Goal: Information Seeking & Learning: Find specific fact

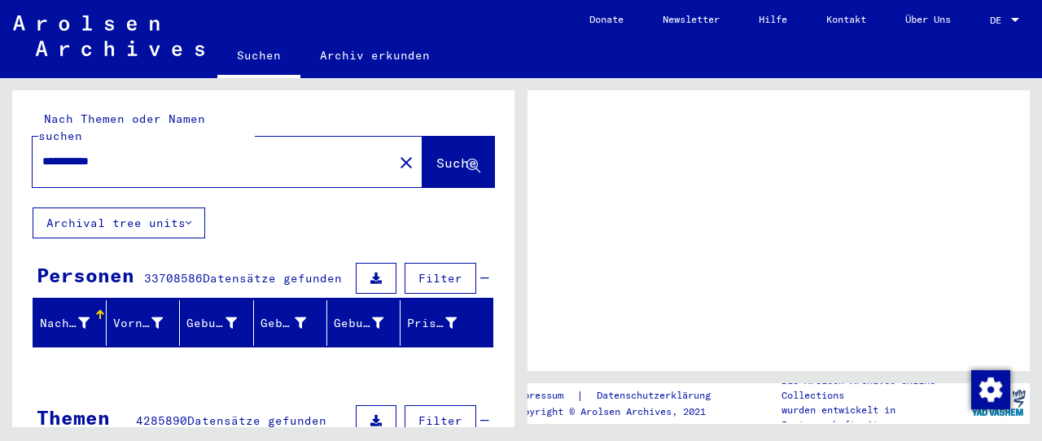
scroll to position [179, 0]
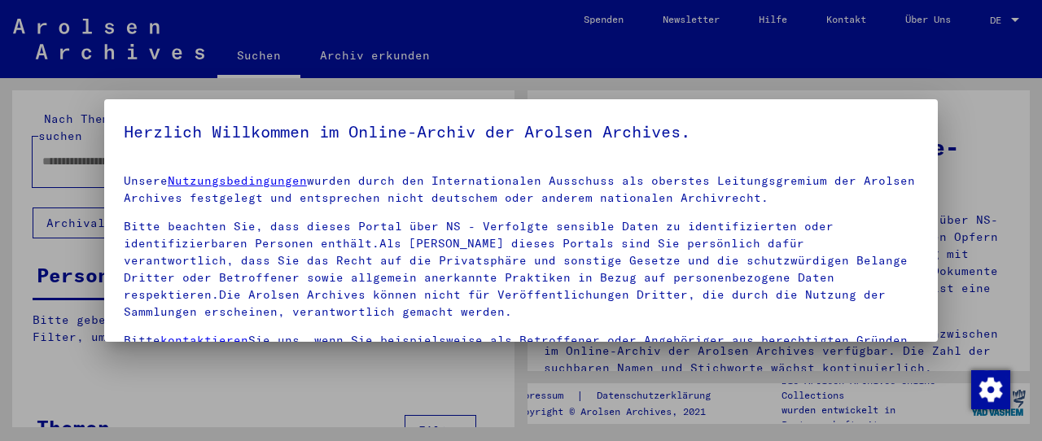
type input "**********"
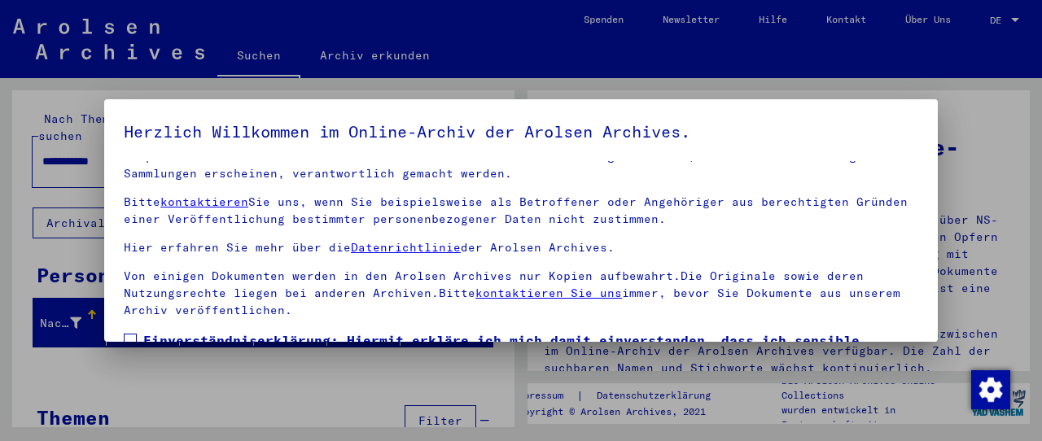
scroll to position [157, 0]
click at [291, 331] on span "Einverständniserklärung: Hiermit erkläre ich mich damit einverstanden, dass ich…" at bounding box center [530, 370] width 775 height 78
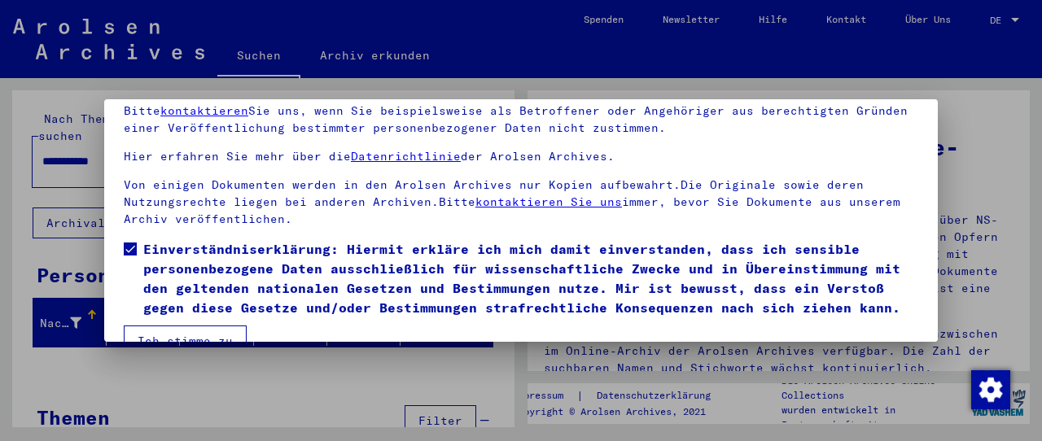
scroll to position [125, 0]
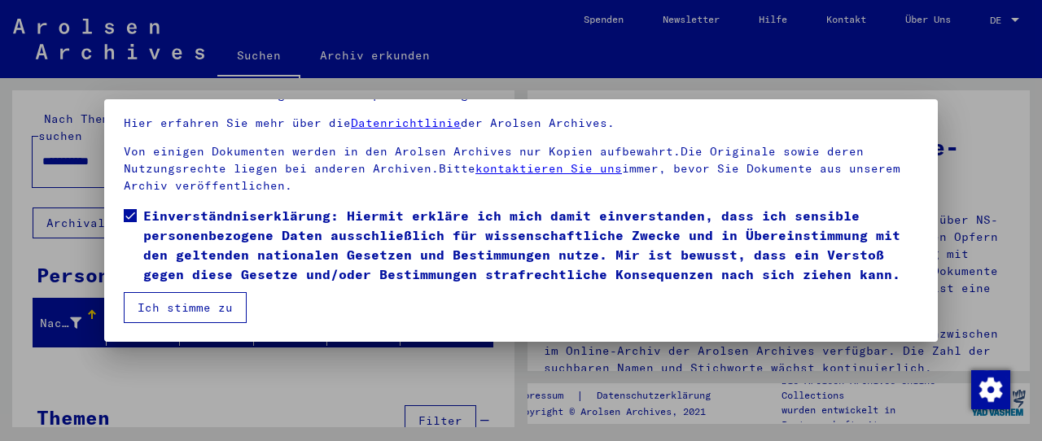
click at [287, 302] on mat-dialog-content "Unsere Nutzungsbedingungen wurden durch den Internationalen Ausschuss als obers…" at bounding box center [521, 180] width 834 height 287
click at [184, 308] on button "Ich stimme zu" at bounding box center [185, 307] width 123 height 31
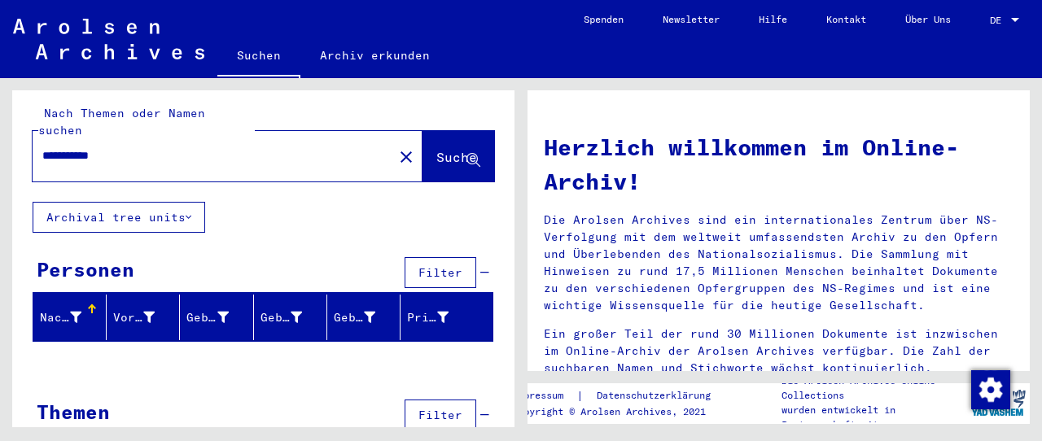
scroll to position [0, 0]
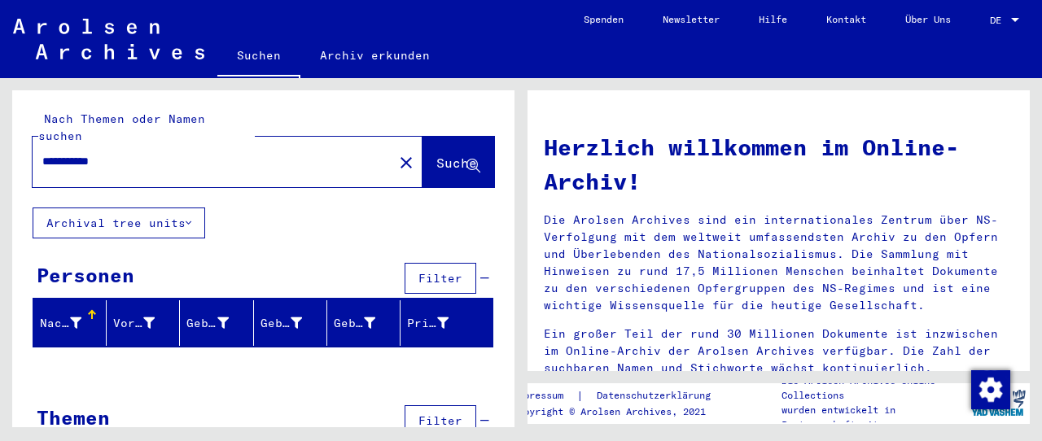
click at [436, 155] on span "Suche" at bounding box center [456, 163] width 41 height 16
click at [397, 153] on mat-icon "close" at bounding box center [407, 163] width 20 height 20
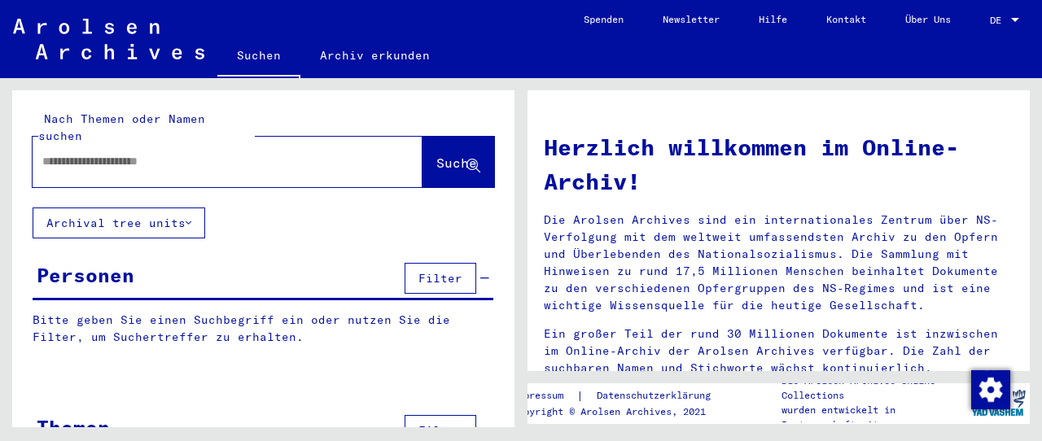
click at [267, 153] on input "text" at bounding box center [207, 161] width 331 height 17
type input "**********"
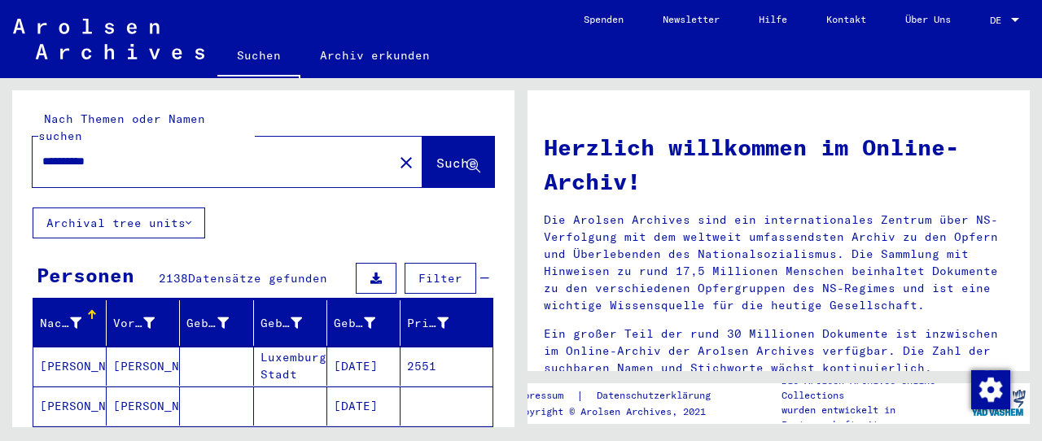
scroll to position [179, 0]
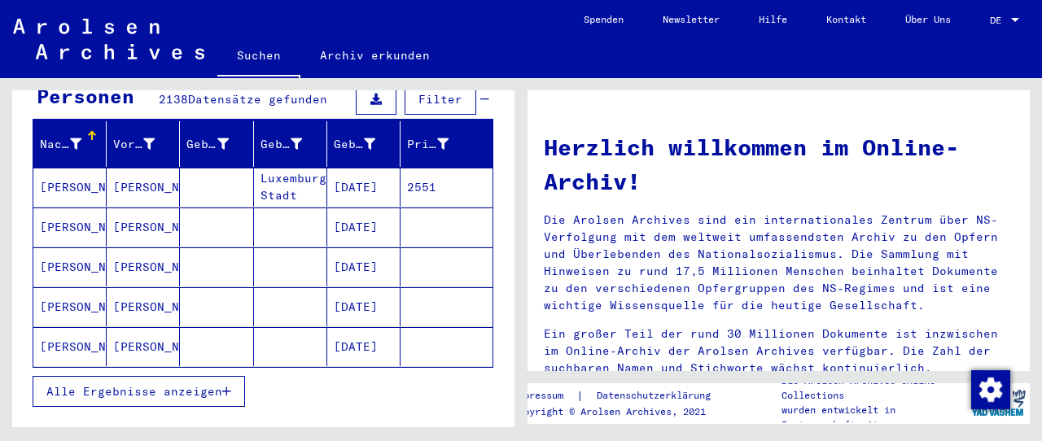
click at [161, 376] on button "Alle Ergebnisse anzeigen" at bounding box center [139, 391] width 213 height 31
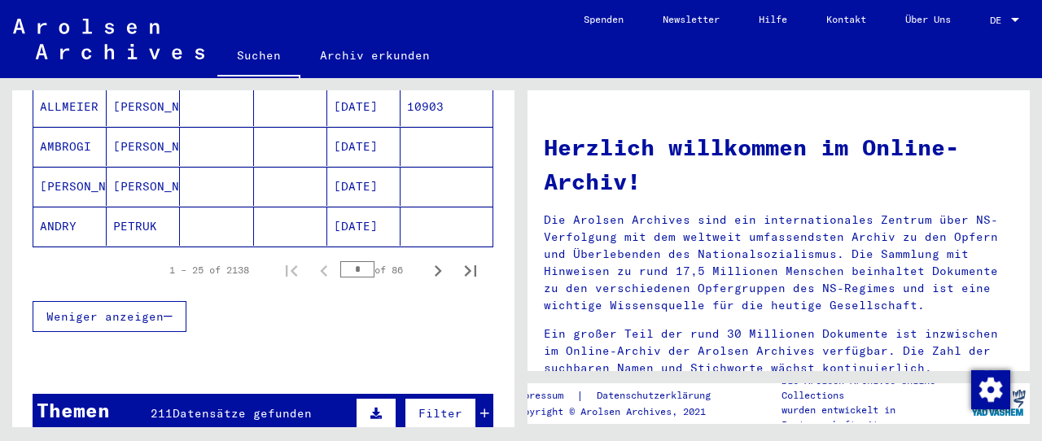
scroll to position [1078, 0]
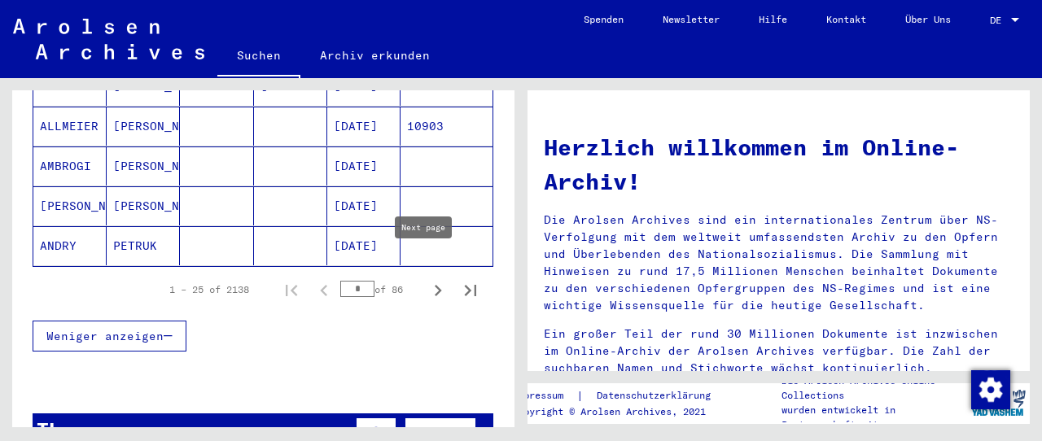
click at [427, 279] on icon "Next page" at bounding box center [438, 290] width 23 height 23
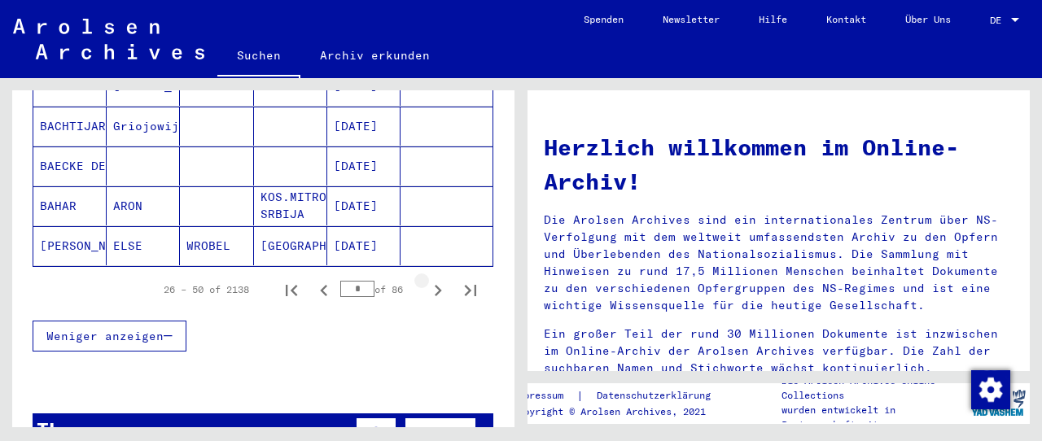
click at [427, 279] on icon "Next page" at bounding box center [438, 290] width 23 height 23
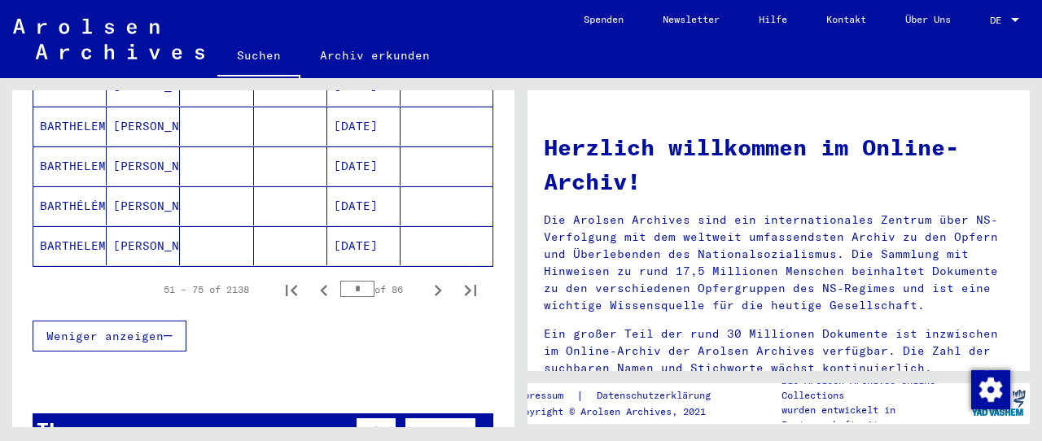
click at [427, 279] on icon "Next page" at bounding box center [438, 290] width 23 height 23
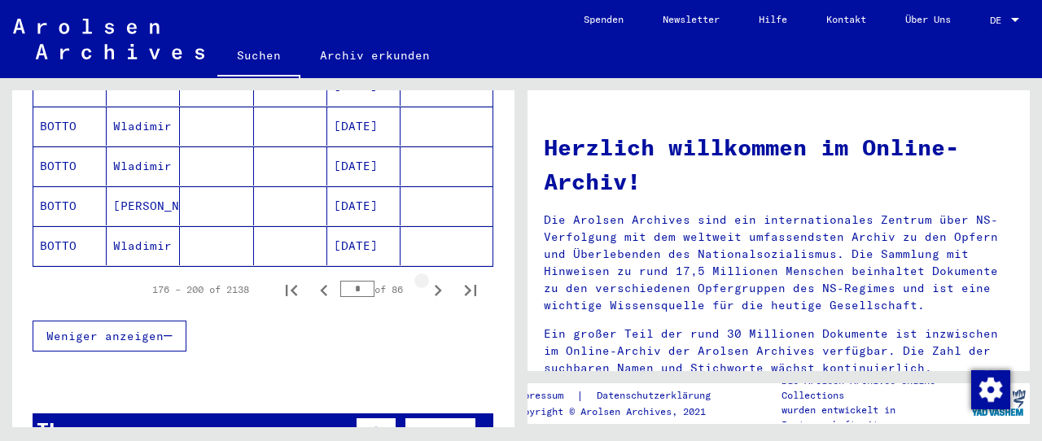
click at [427, 279] on icon "Next page" at bounding box center [438, 290] width 23 height 23
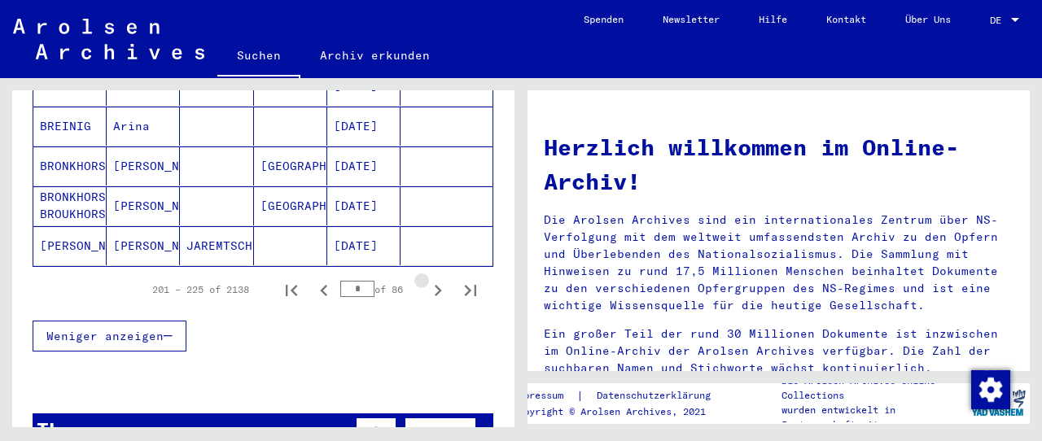
click at [427, 279] on icon "Next page" at bounding box center [438, 290] width 23 height 23
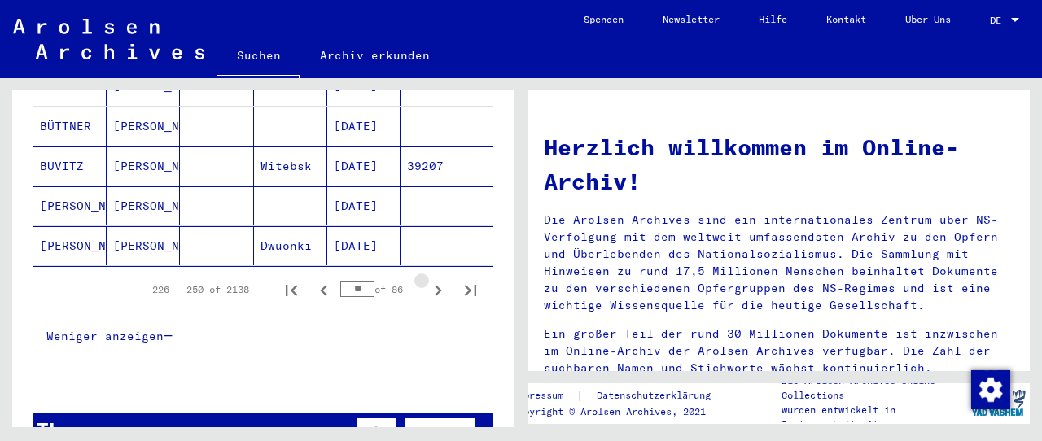
click at [427, 279] on icon "Next page" at bounding box center [438, 290] width 23 height 23
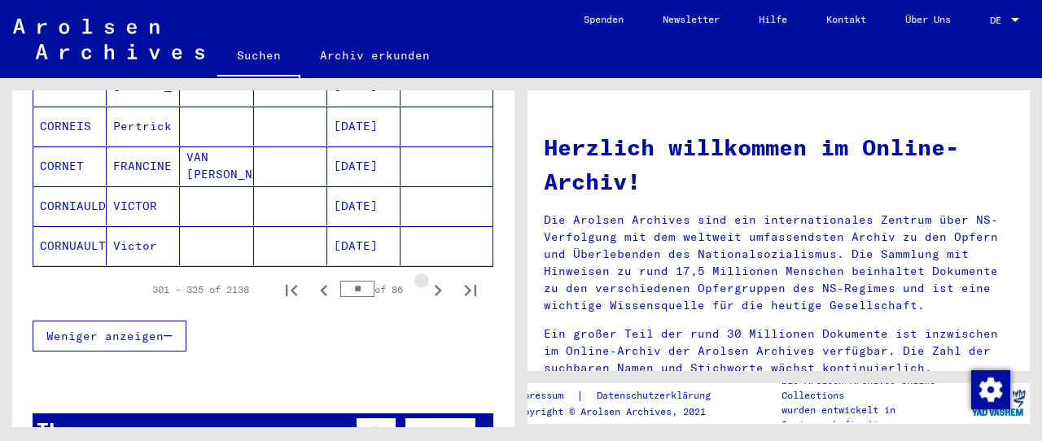
click at [427, 279] on icon "Next page" at bounding box center [438, 290] width 23 height 23
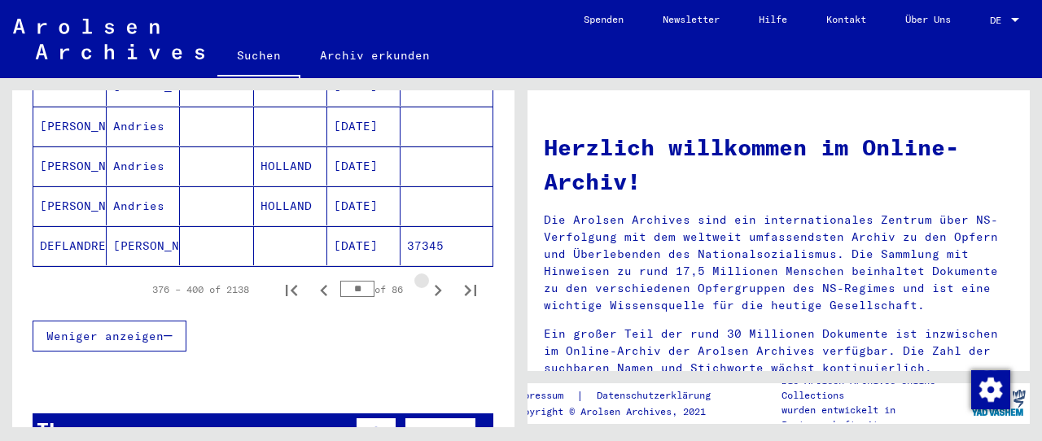
click at [427, 279] on icon "Next page" at bounding box center [438, 290] width 23 height 23
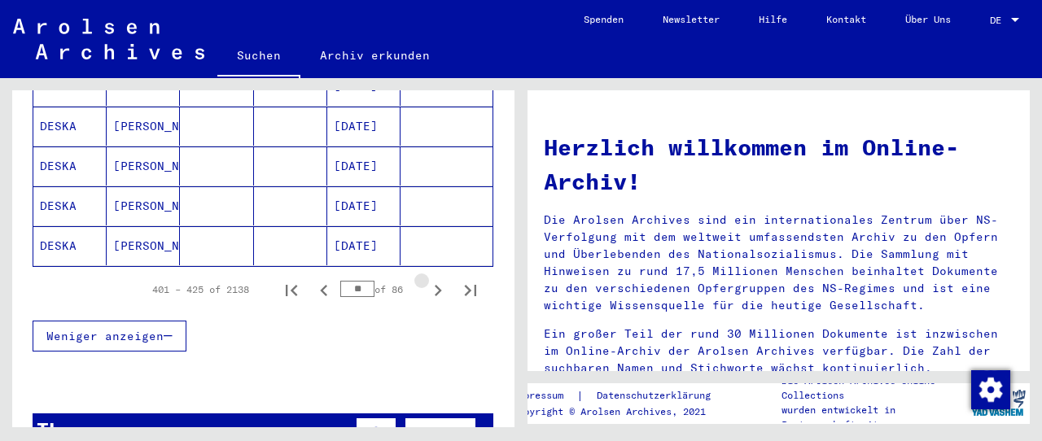
click at [427, 279] on icon "Next page" at bounding box center [438, 290] width 23 height 23
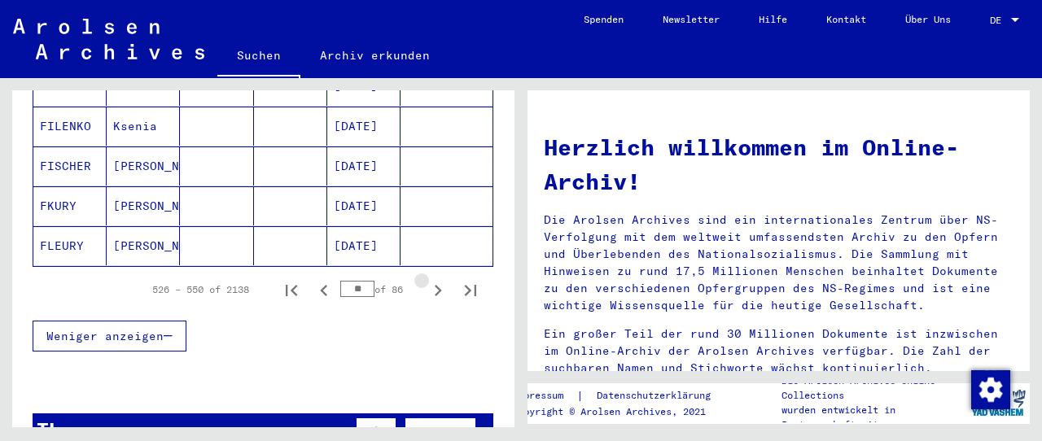
click at [427, 279] on icon "Next page" at bounding box center [438, 290] width 23 height 23
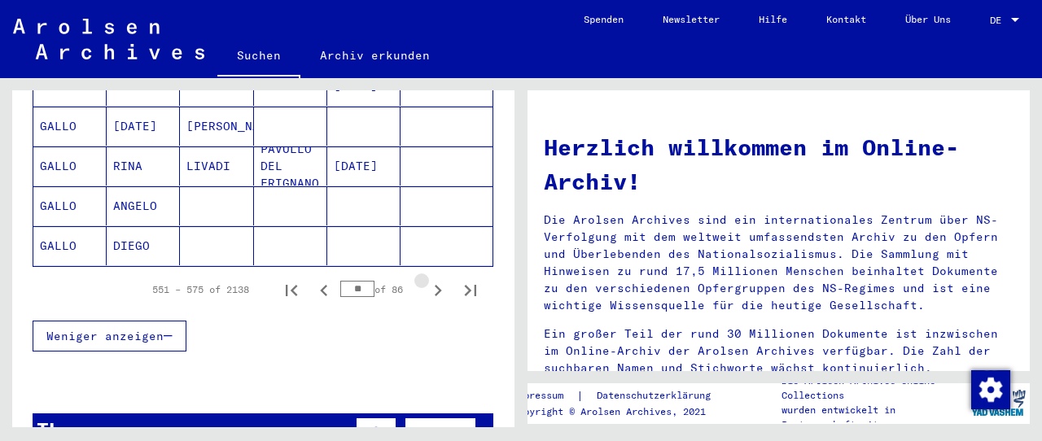
click at [427, 279] on icon "Next page" at bounding box center [438, 290] width 23 height 23
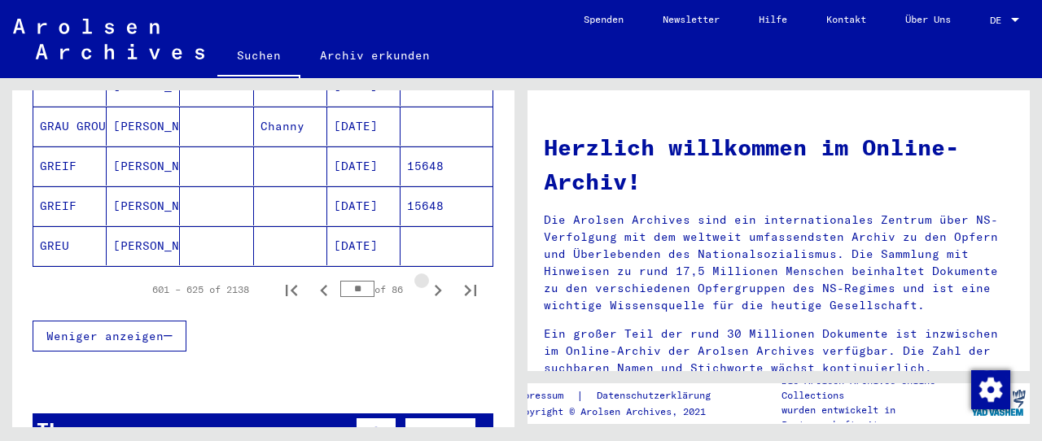
click at [427, 279] on icon "Next page" at bounding box center [438, 290] width 23 height 23
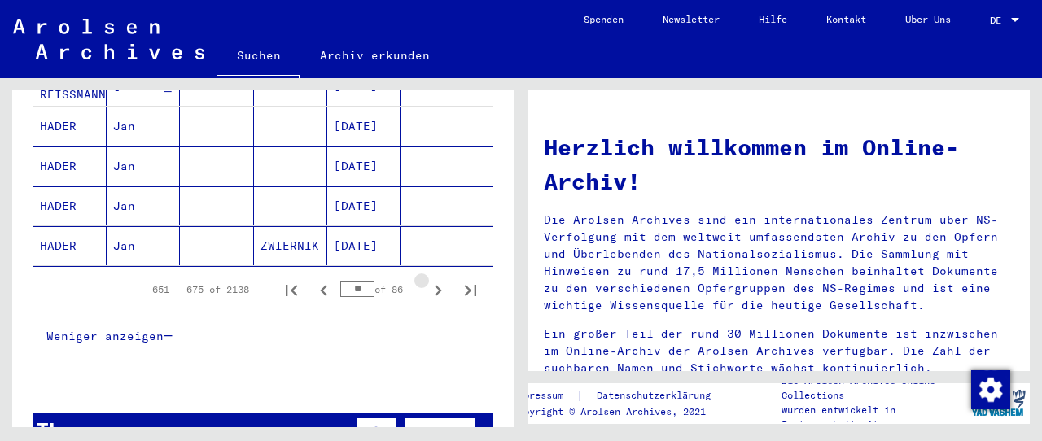
click at [427, 279] on icon "Next page" at bounding box center [438, 290] width 23 height 23
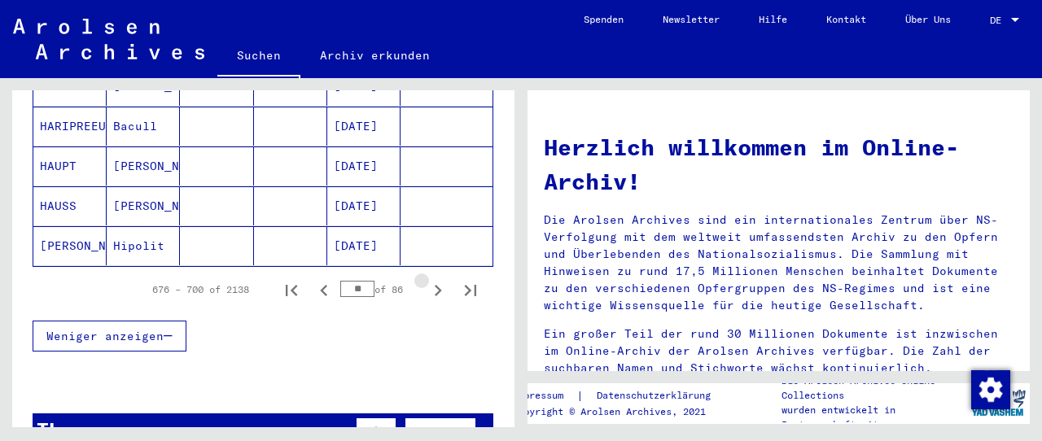
click at [427, 279] on icon "Next page" at bounding box center [438, 290] width 23 height 23
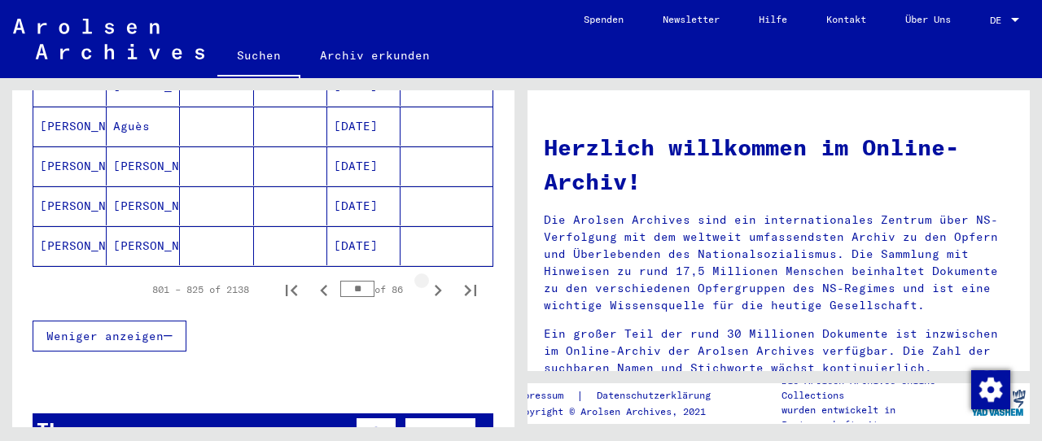
click at [427, 279] on icon "Next page" at bounding box center [438, 290] width 23 height 23
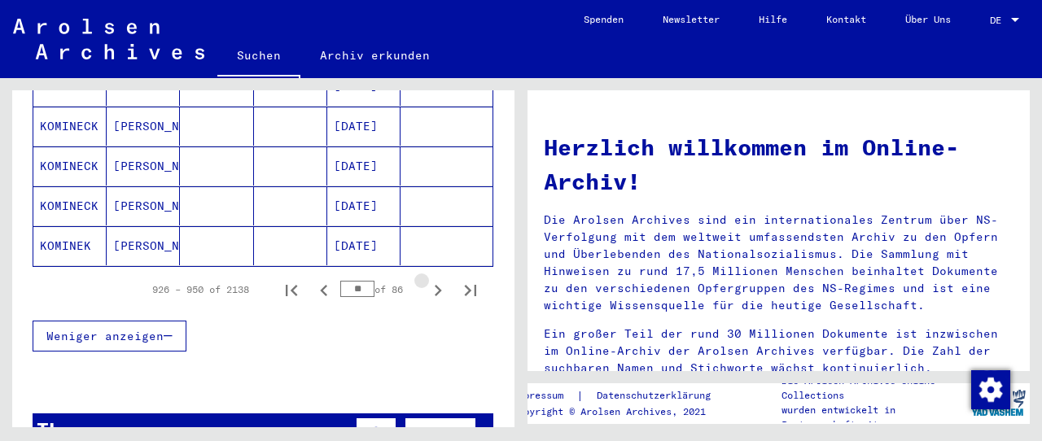
click at [427, 279] on icon "Next page" at bounding box center [438, 290] width 23 height 23
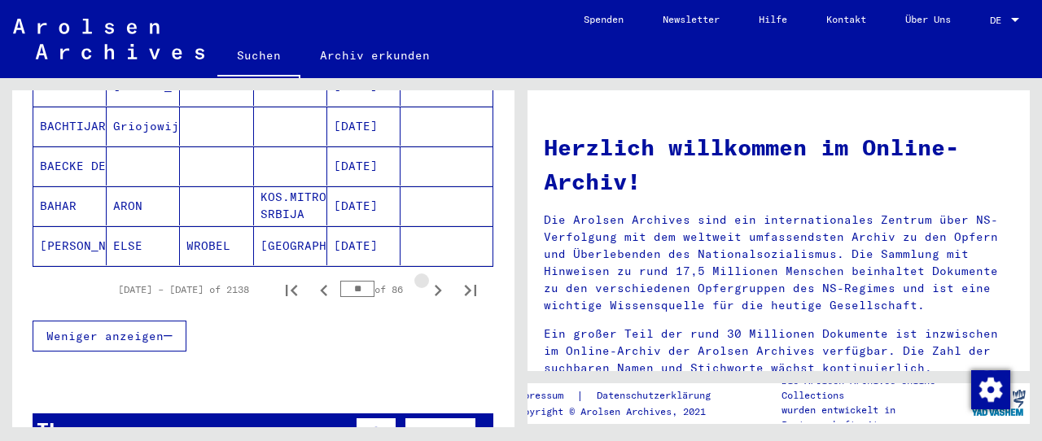
click at [427, 279] on icon "Next page" at bounding box center [438, 290] width 23 height 23
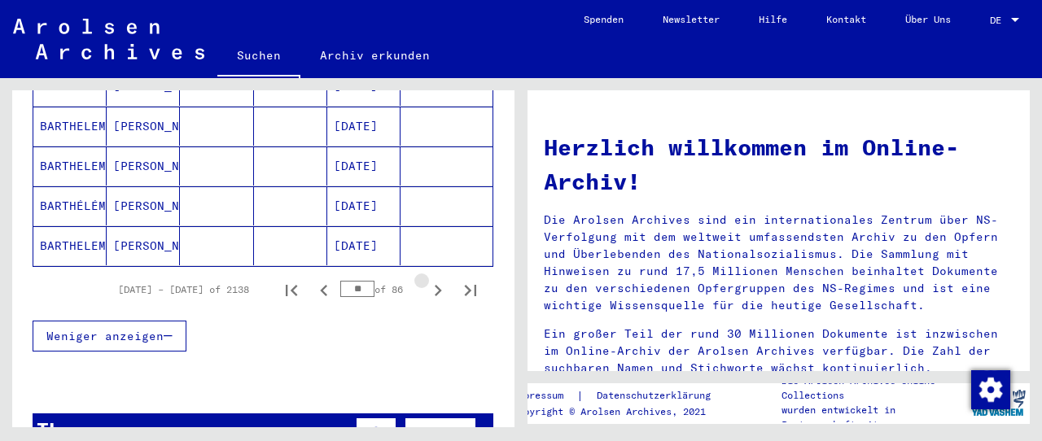
click at [427, 279] on icon "Next page" at bounding box center [438, 290] width 23 height 23
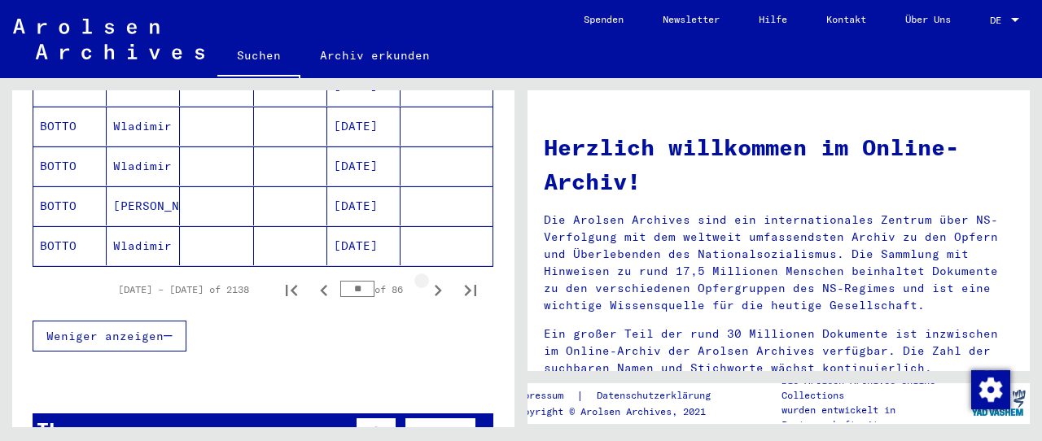
click at [427, 279] on icon "Next page" at bounding box center [438, 290] width 23 height 23
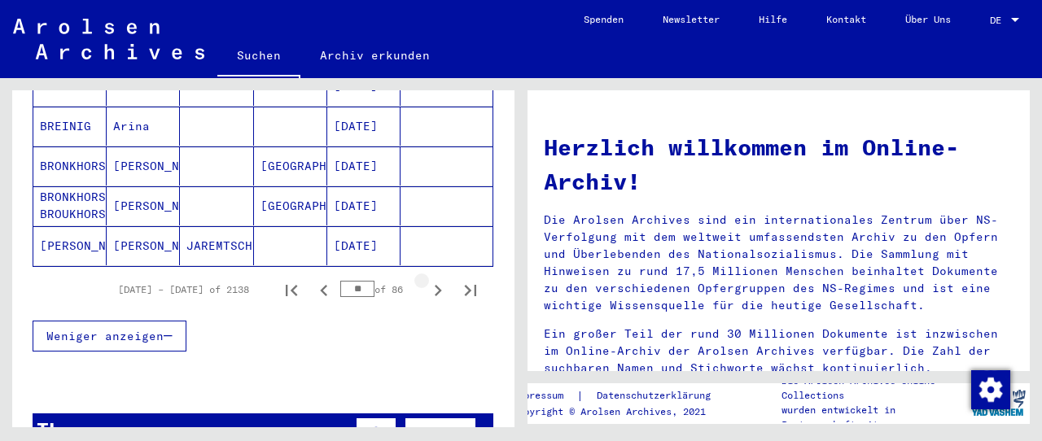
click at [427, 279] on icon "Next page" at bounding box center [438, 290] width 23 height 23
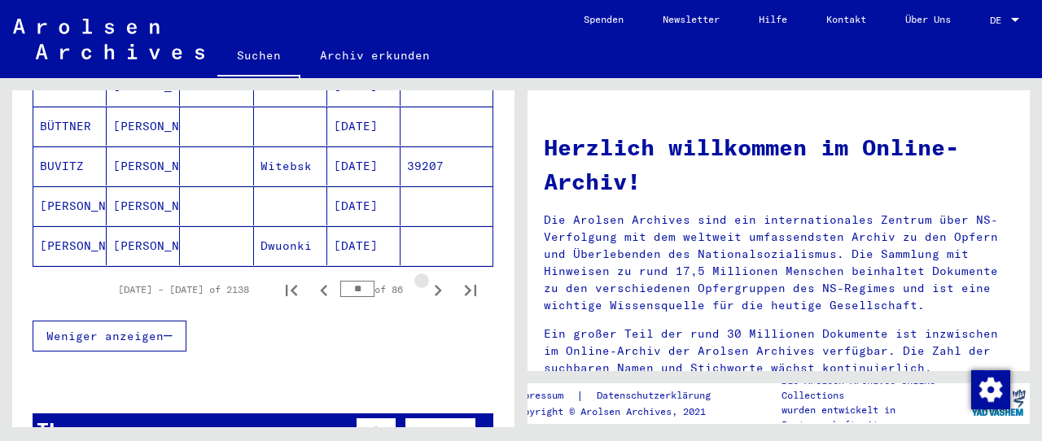
click at [427, 279] on icon "Next page" at bounding box center [438, 290] width 23 height 23
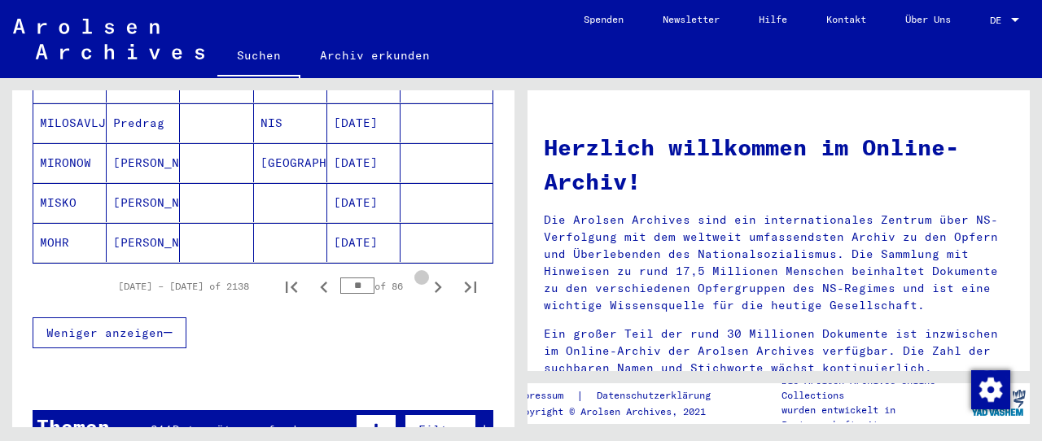
click at [427, 276] on icon "Next page" at bounding box center [438, 287] width 23 height 23
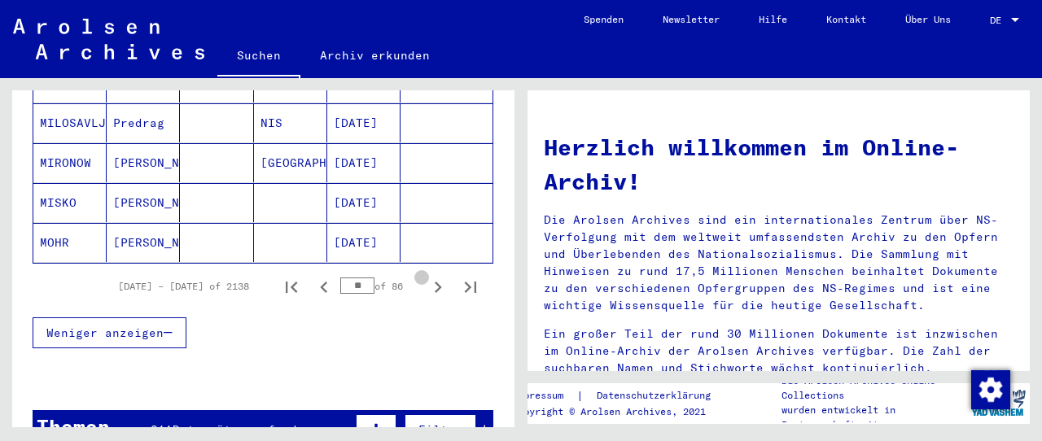
scroll to position [1078, 0]
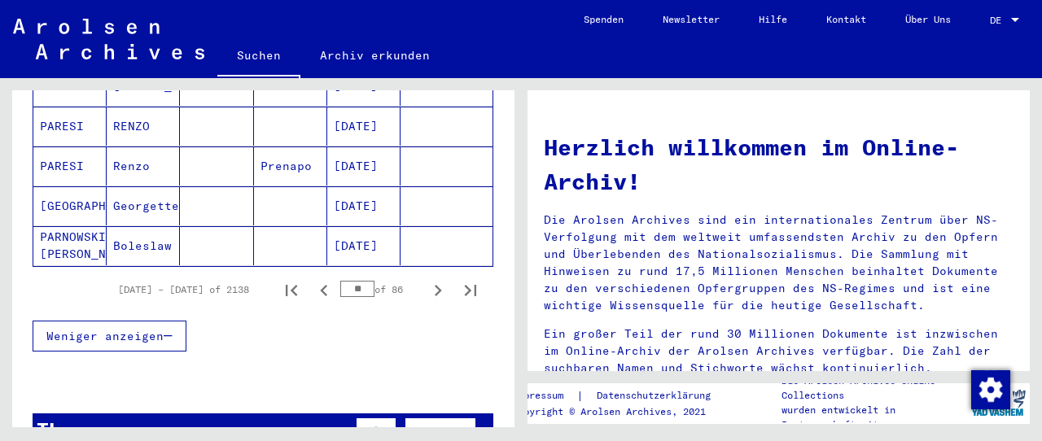
click at [427, 279] on icon "Next page" at bounding box center [438, 290] width 23 height 23
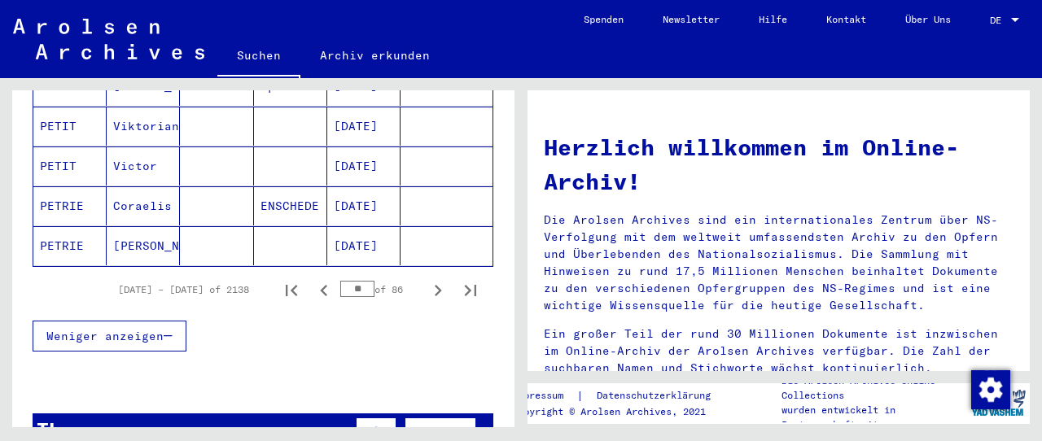
click at [427, 279] on icon "Next page" at bounding box center [438, 290] width 23 height 23
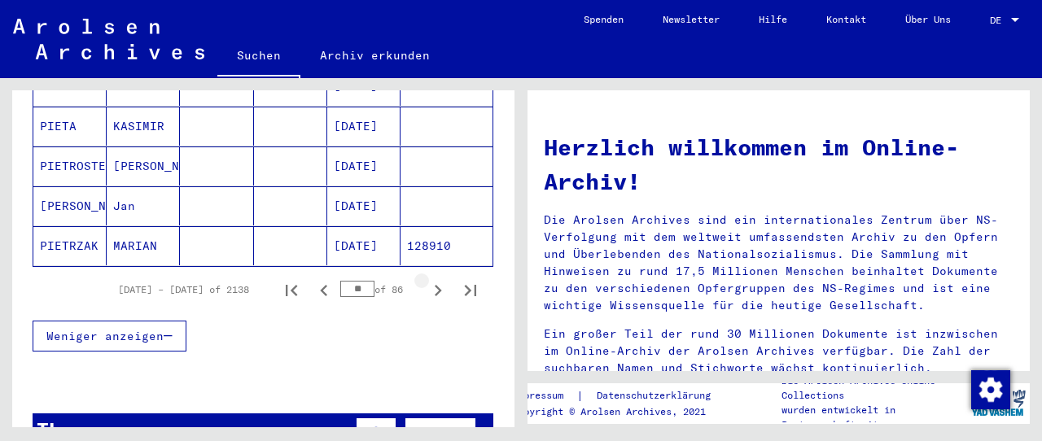
click at [427, 279] on icon "Next page" at bounding box center [438, 290] width 23 height 23
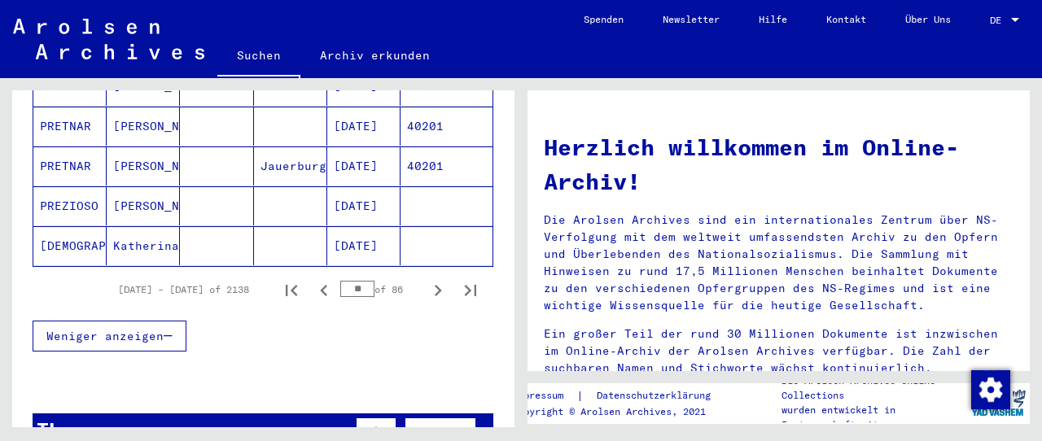
click at [427, 279] on icon "Next page" at bounding box center [438, 290] width 23 height 23
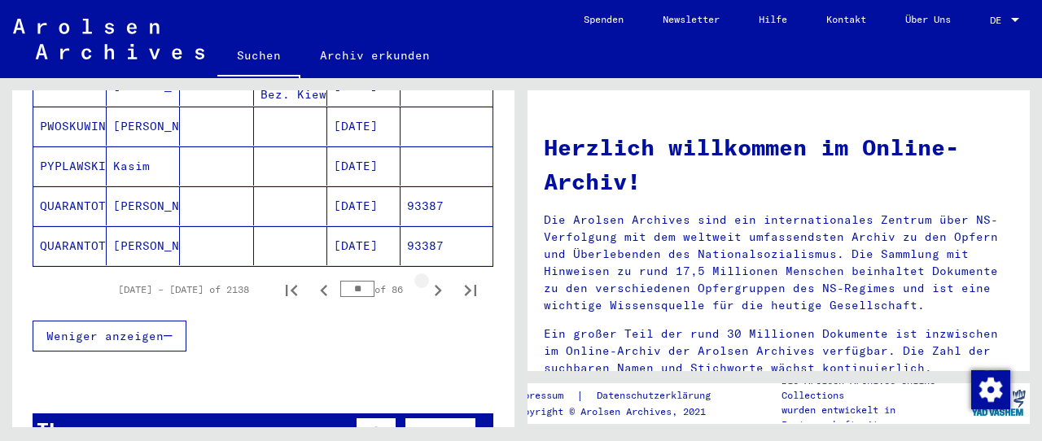
click at [427, 279] on icon "Next page" at bounding box center [438, 290] width 23 height 23
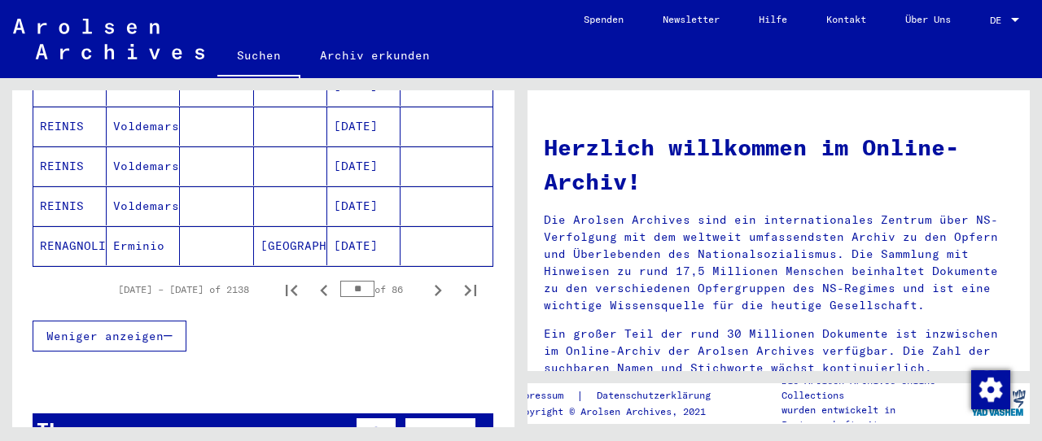
click at [427, 279] on icon "Next page" at bounding box center [438, 290] width 23 height 23
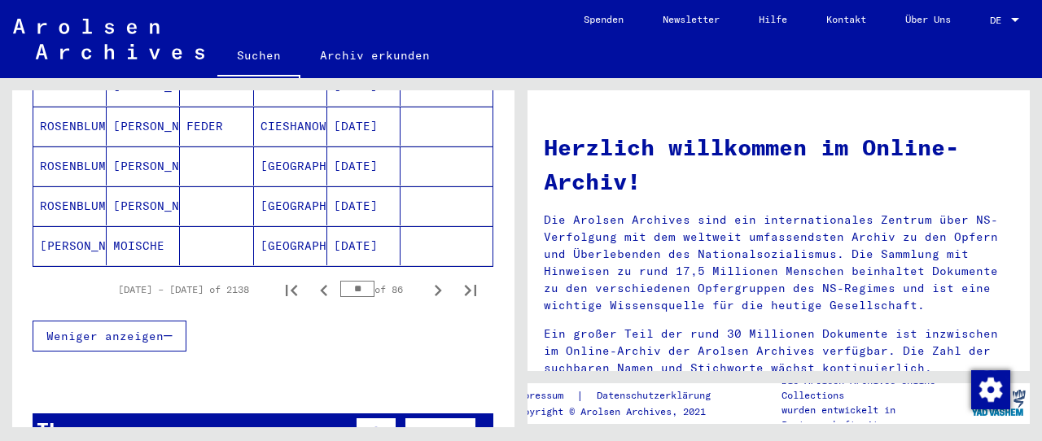
click at [427, 279] on icon "Next page" at bounding box center [438, 290] width 23 height 23
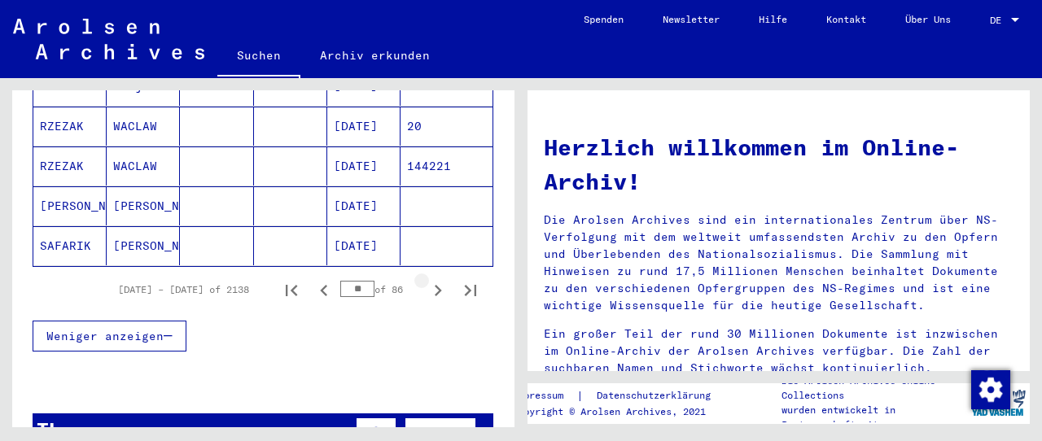
click at [427, 279] on icon "Next page" at bounding box center [438, 290] width 23 height 23
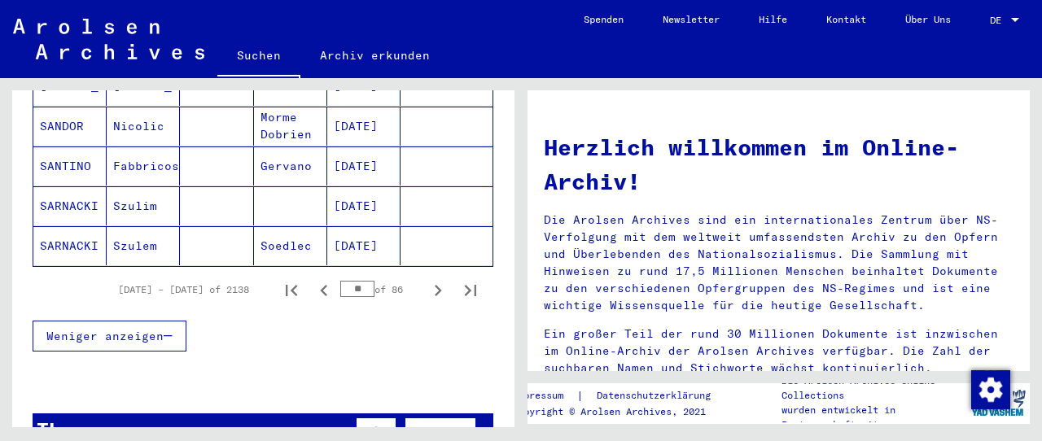
click at [427, 279] on icon "Next page" at bounding box center [438, 290] width 23 height 23
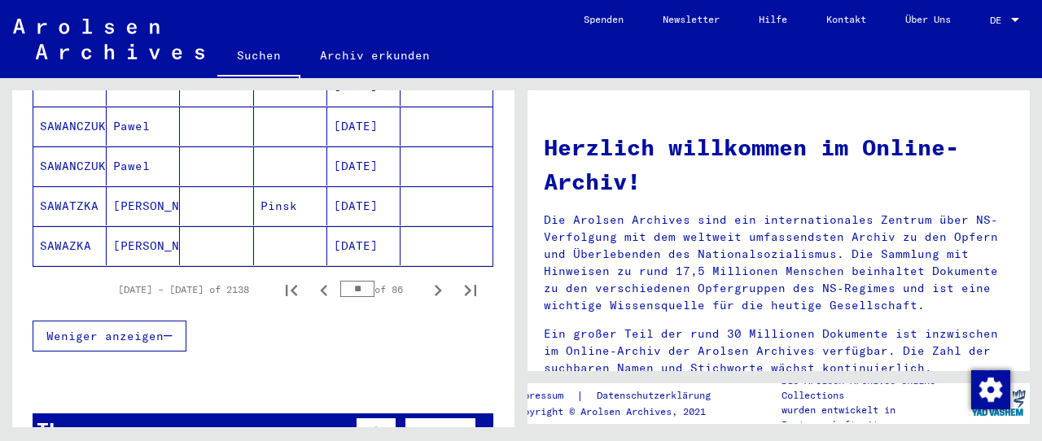
click at [427, 279] on icon "Next page" at bounding box center [438, 290] width 23 height 23
type input "**"
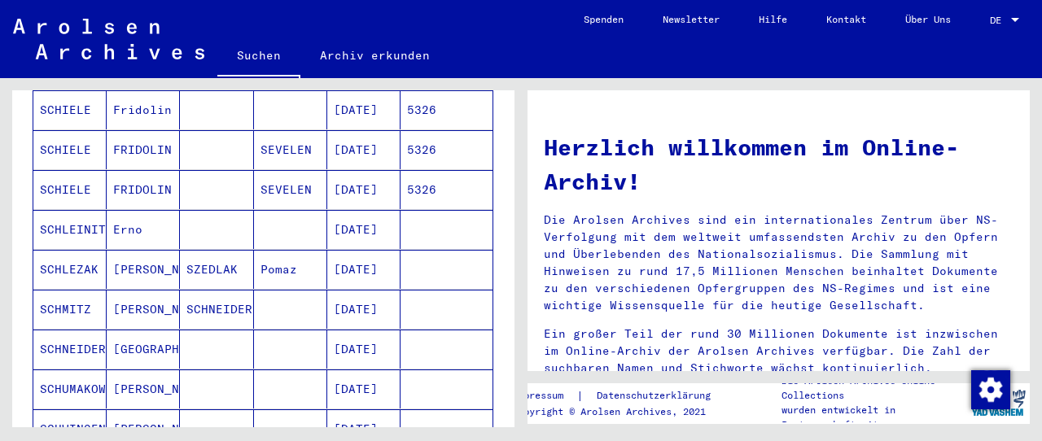
scroll to position [179, 0]
